Goal: Navigation & Orientation: Go to known website

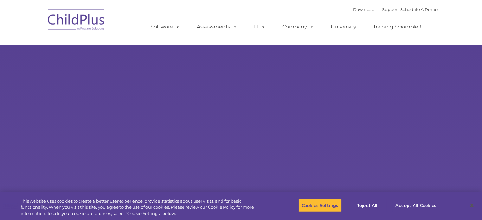
type input ""
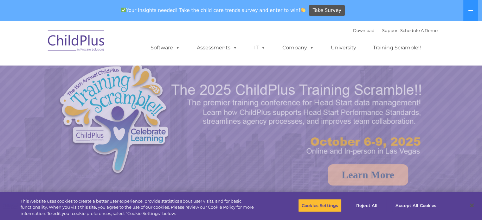
select select "MEDIUM"
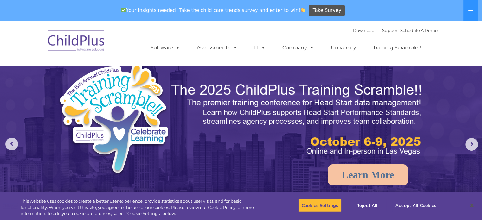
click at [90, 43] on img at bounding box center [76, 42] width 63 height 32
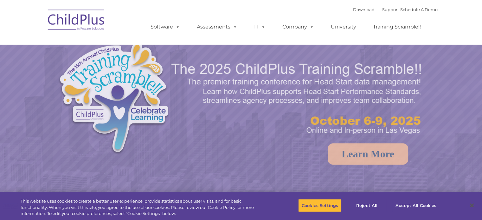
select select "MEDIUM"
